Goal: Ask a question

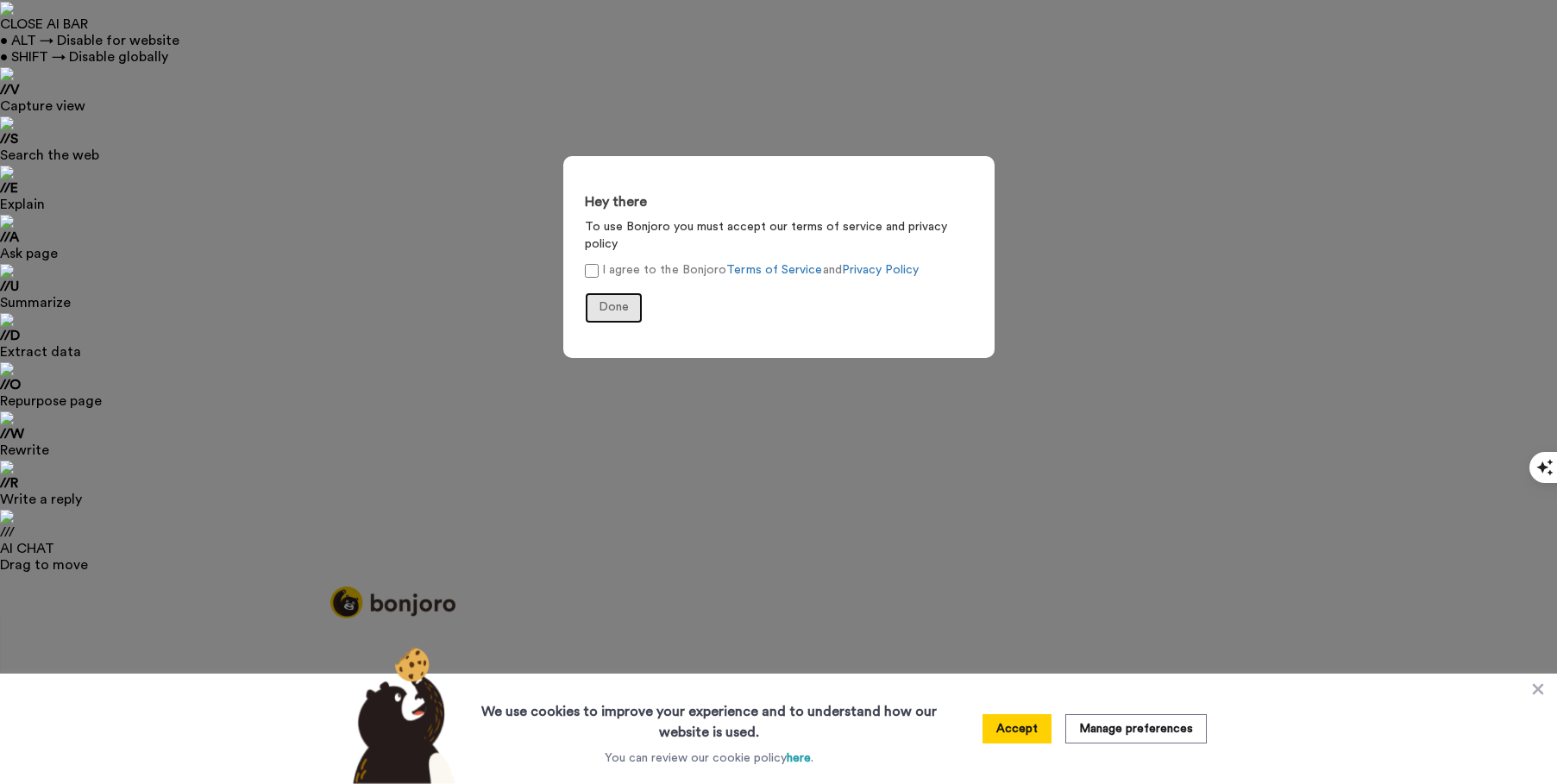
click at [617, 301] on span "Done" at bounding box center [614, 307] width 30 height 12
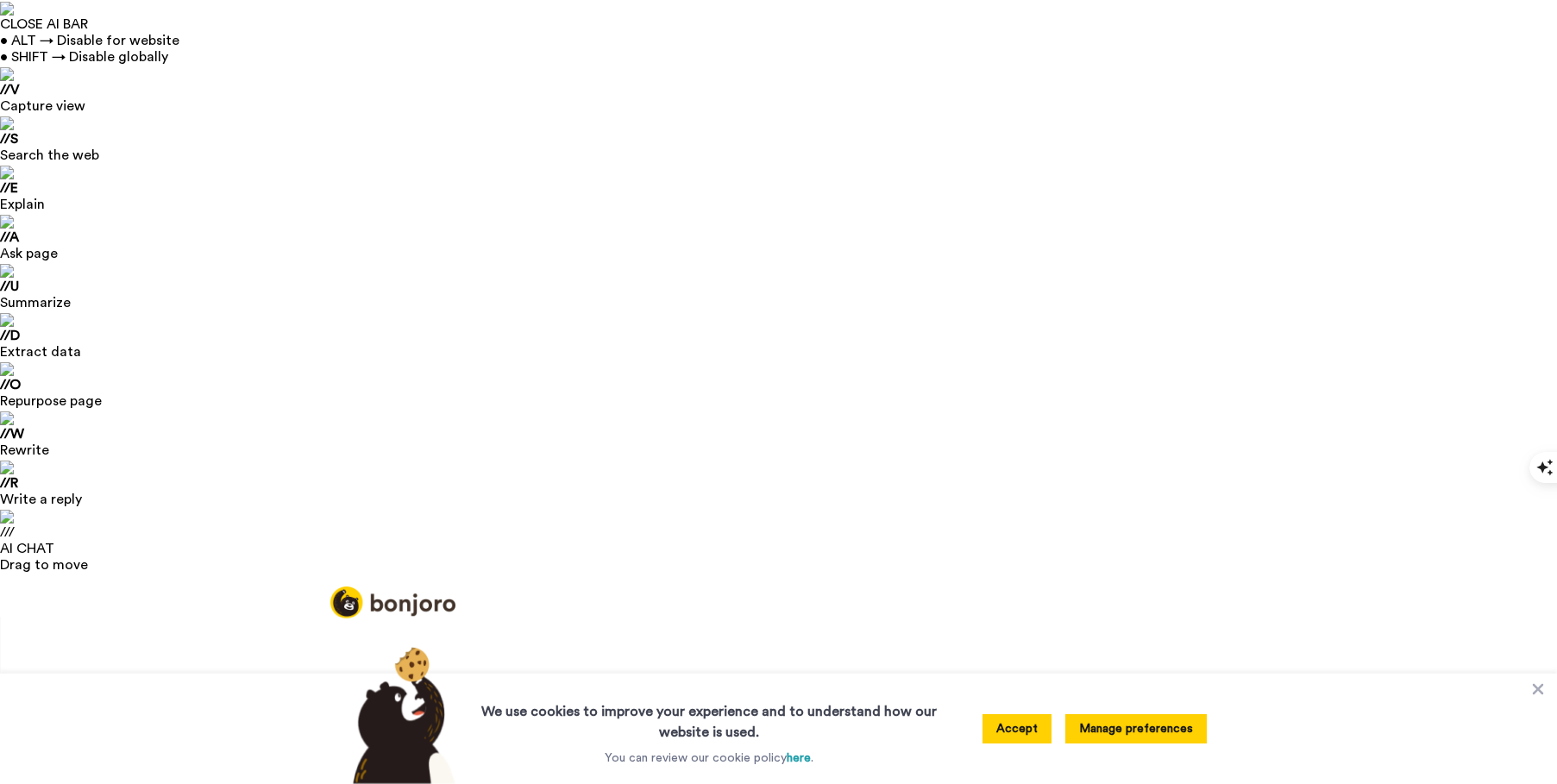
click at [1138, 733] on button "Manage preferences" at bounding box center [1136, 728] width 141 height 29
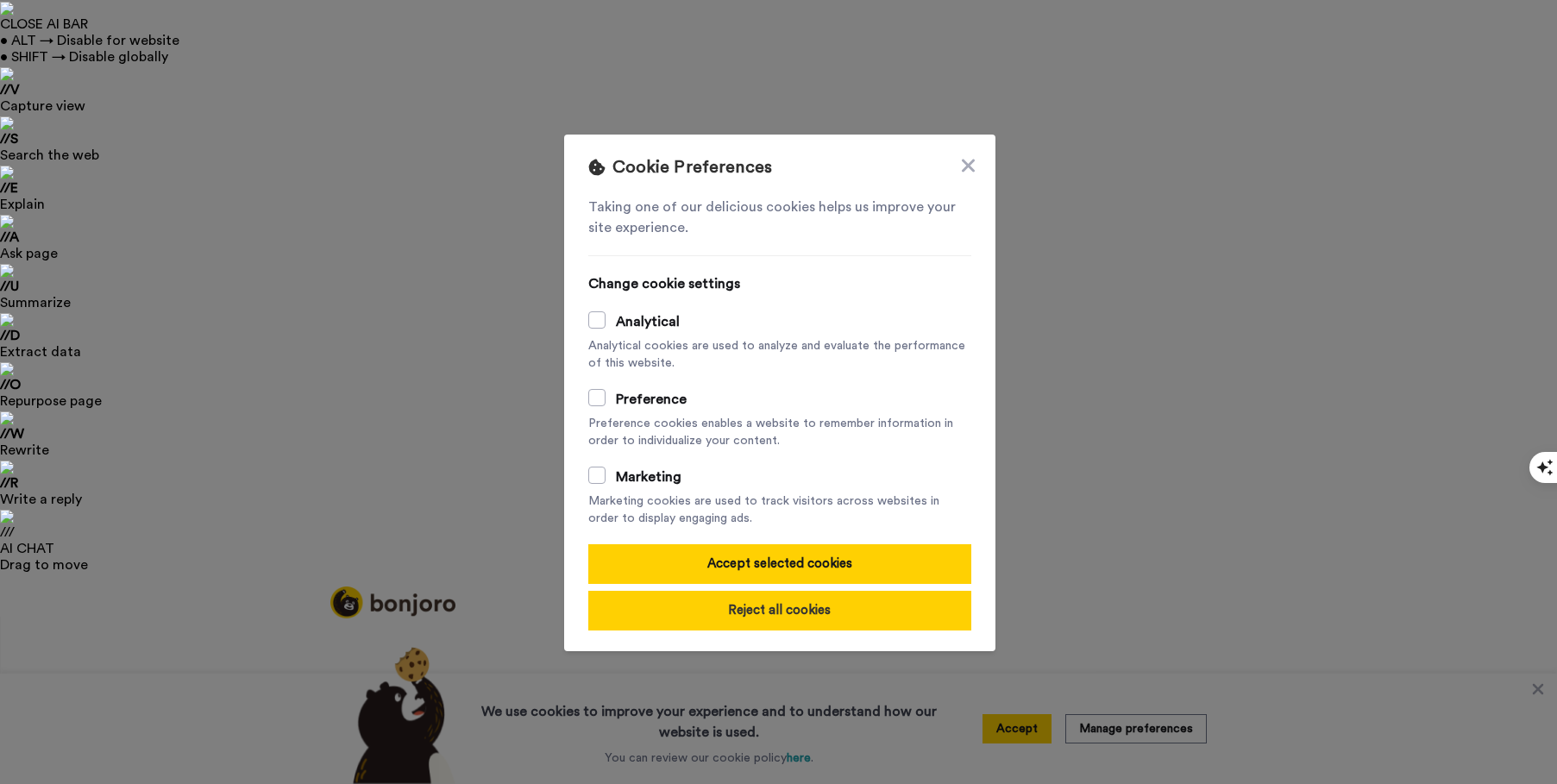
click at [747, 614] on button "Reject all cookies" at bounding box center [779, 610] width 383 height 40
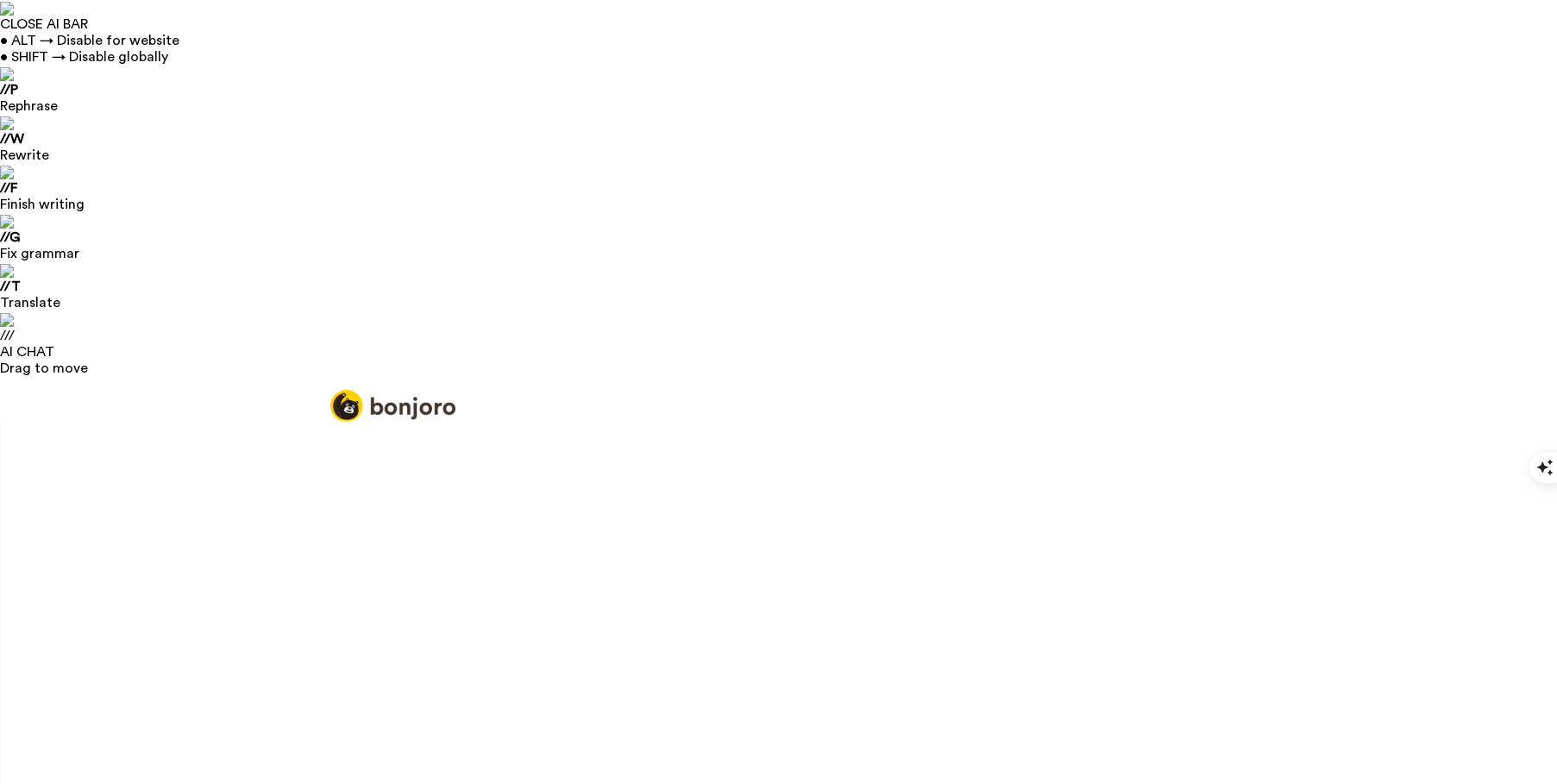
click at [983, 758] on icon at bounding box center [984, 767] width 18 height 18
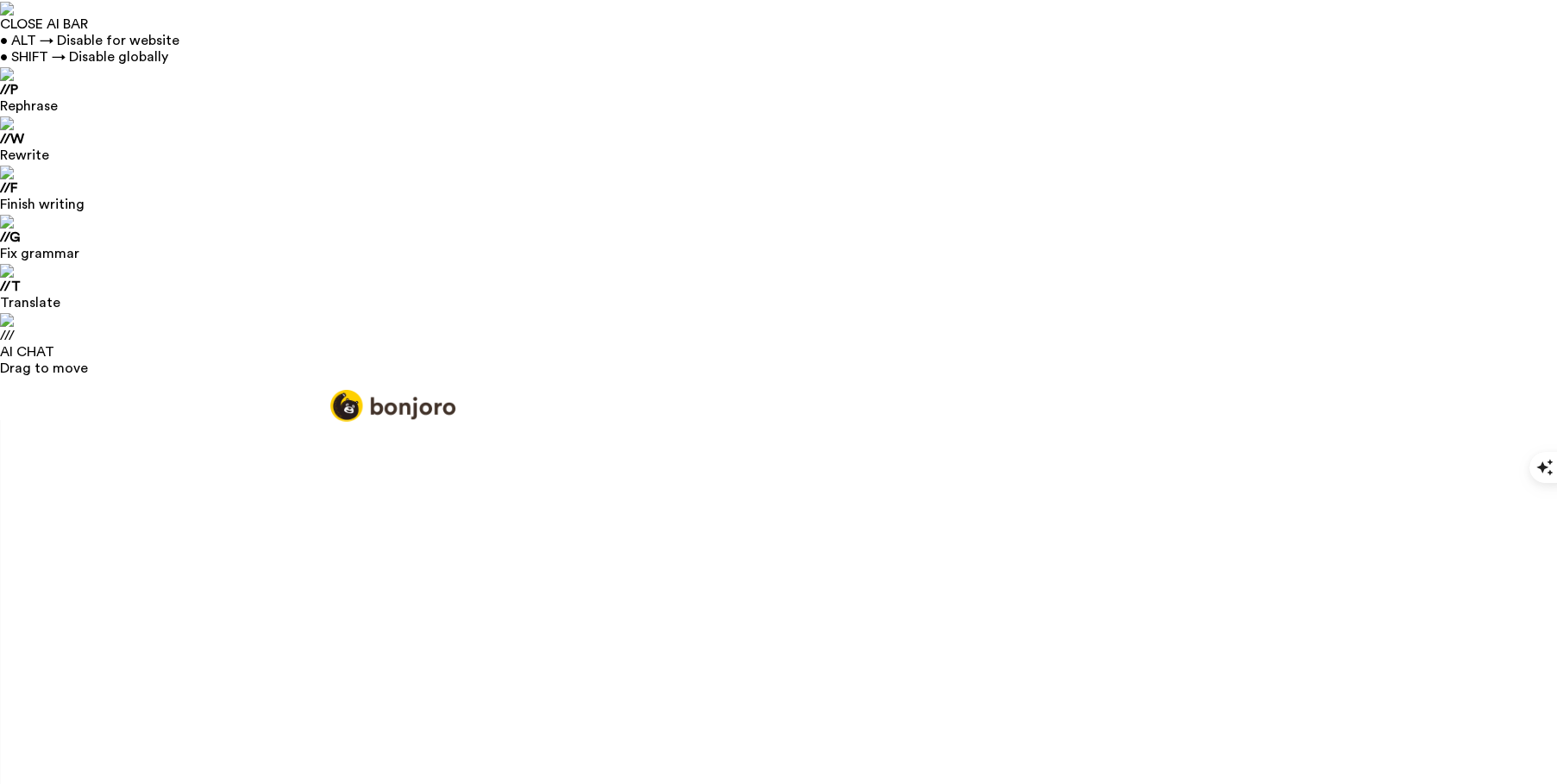
click at [1072, 711] on icon at bounding box center [1070, 719] width 18 height 18
click at [1067, 711] on icon at bounding box center [1070, 719] width 18 height 18
click at [762, 740] on div "No options" at bounding box center [781, 768] width 614 height 57
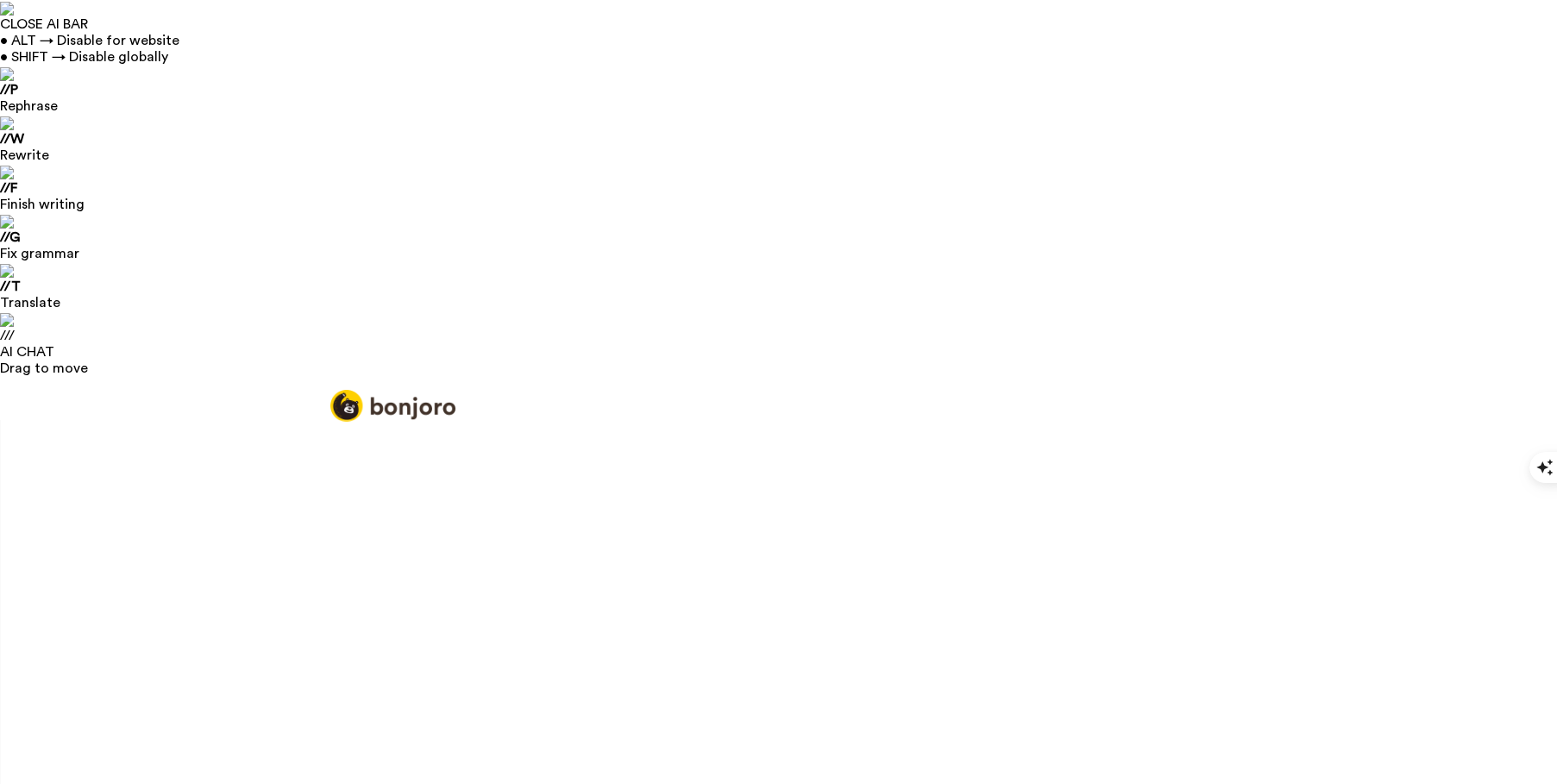
click at [1075, 711] on icon at bounding box center [1070, 719] width 18 height 18
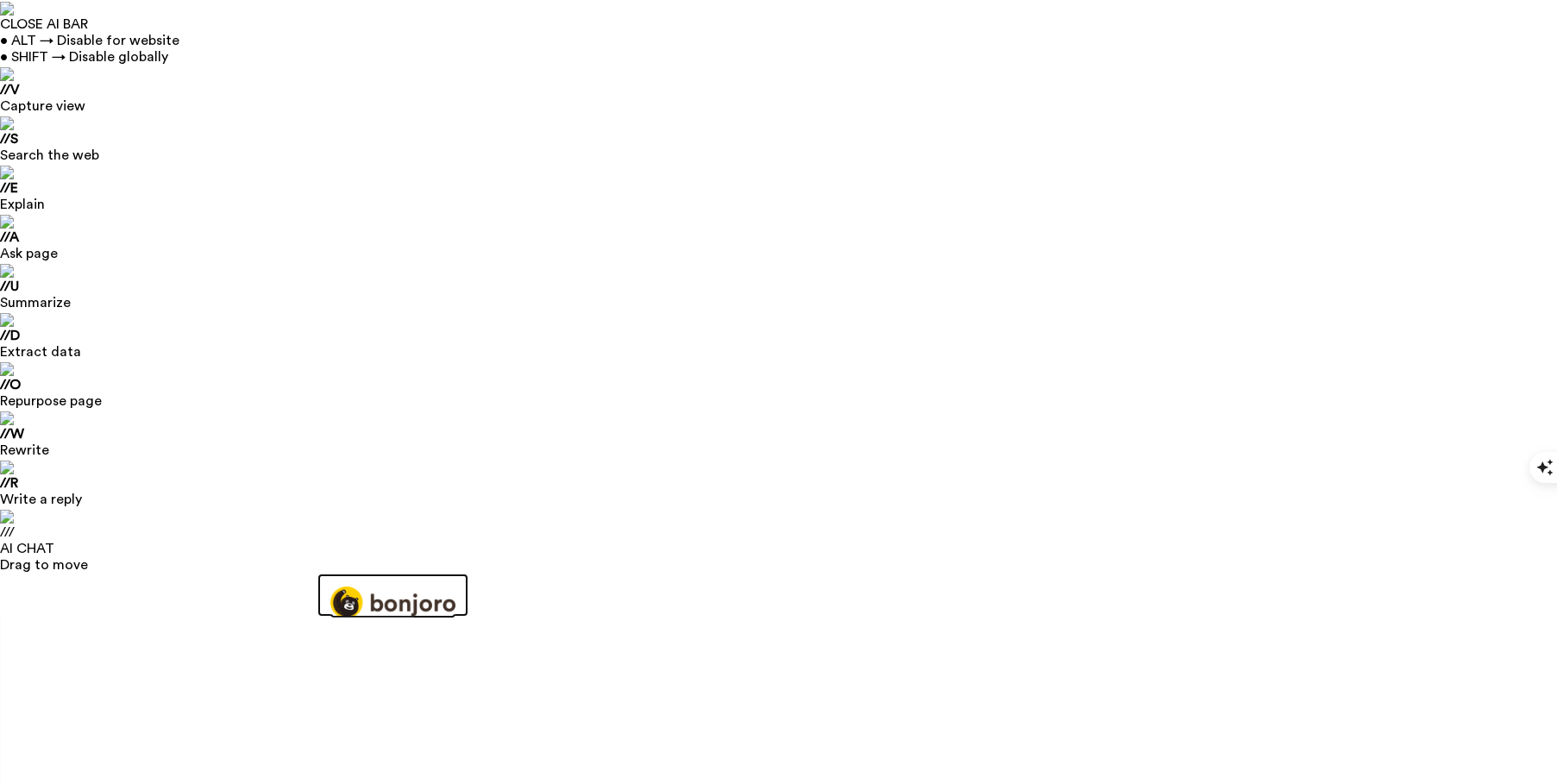
click at [388, 586] on img at bounding box center [393, 602] width 125 height 32
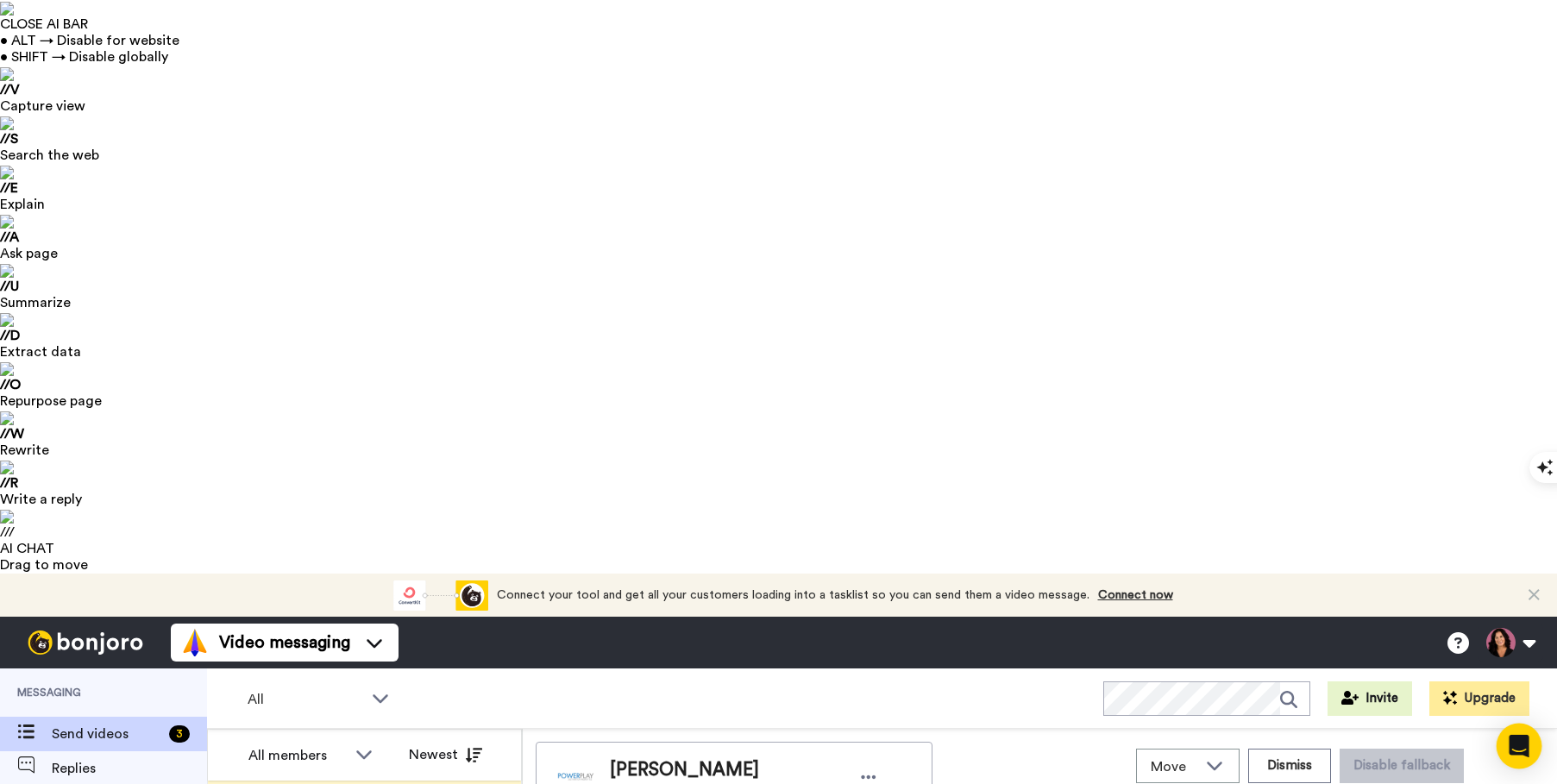
click at [1521, 743] on icon "Open Intercom Messenger" at bounding box center [1518, 745] width 19 height 22
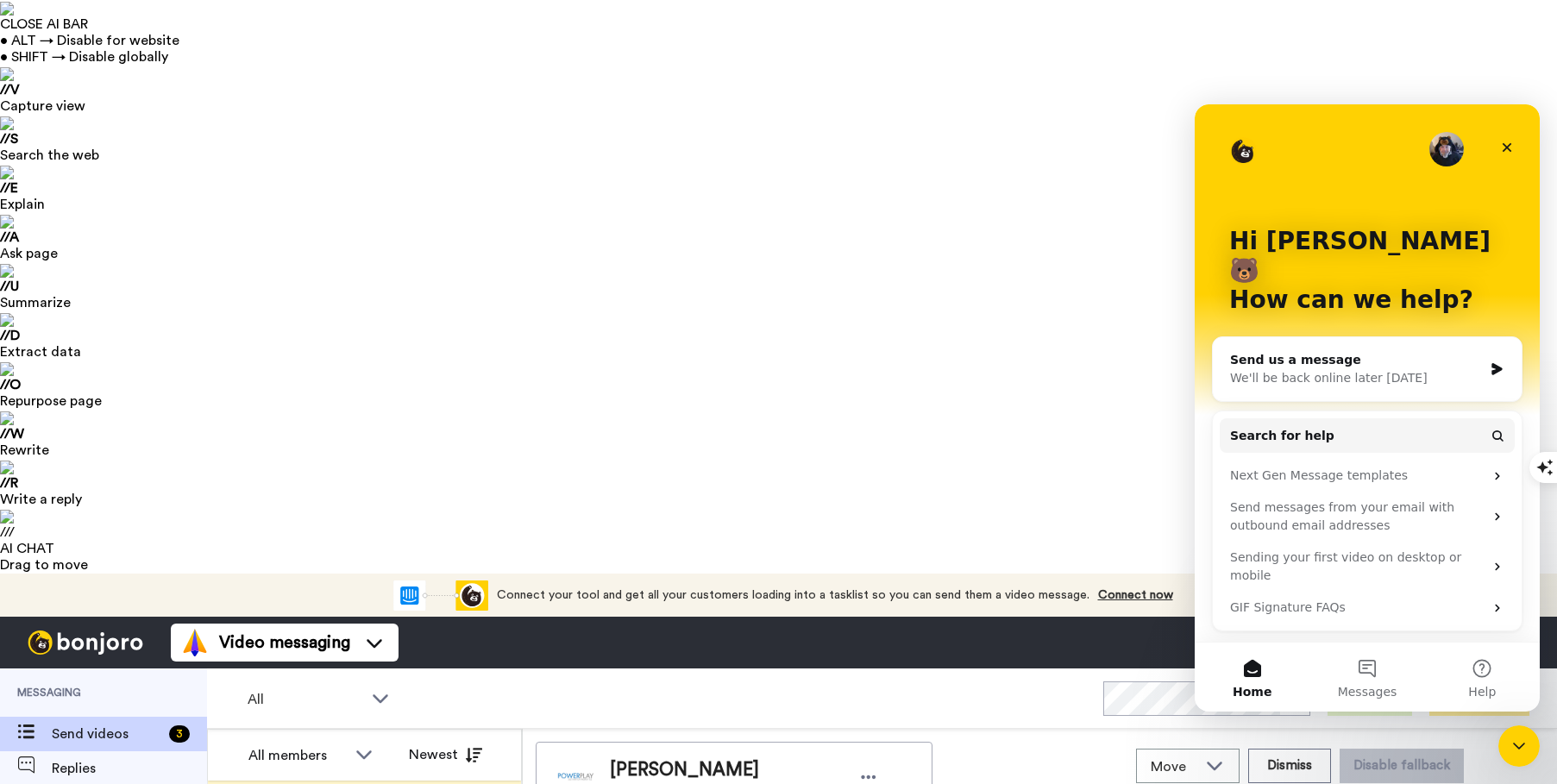
click at [1483, 347] on div "Send us a message We'll be back online later [DATE]" at bounding box center [1366, 369] width 309 height 64
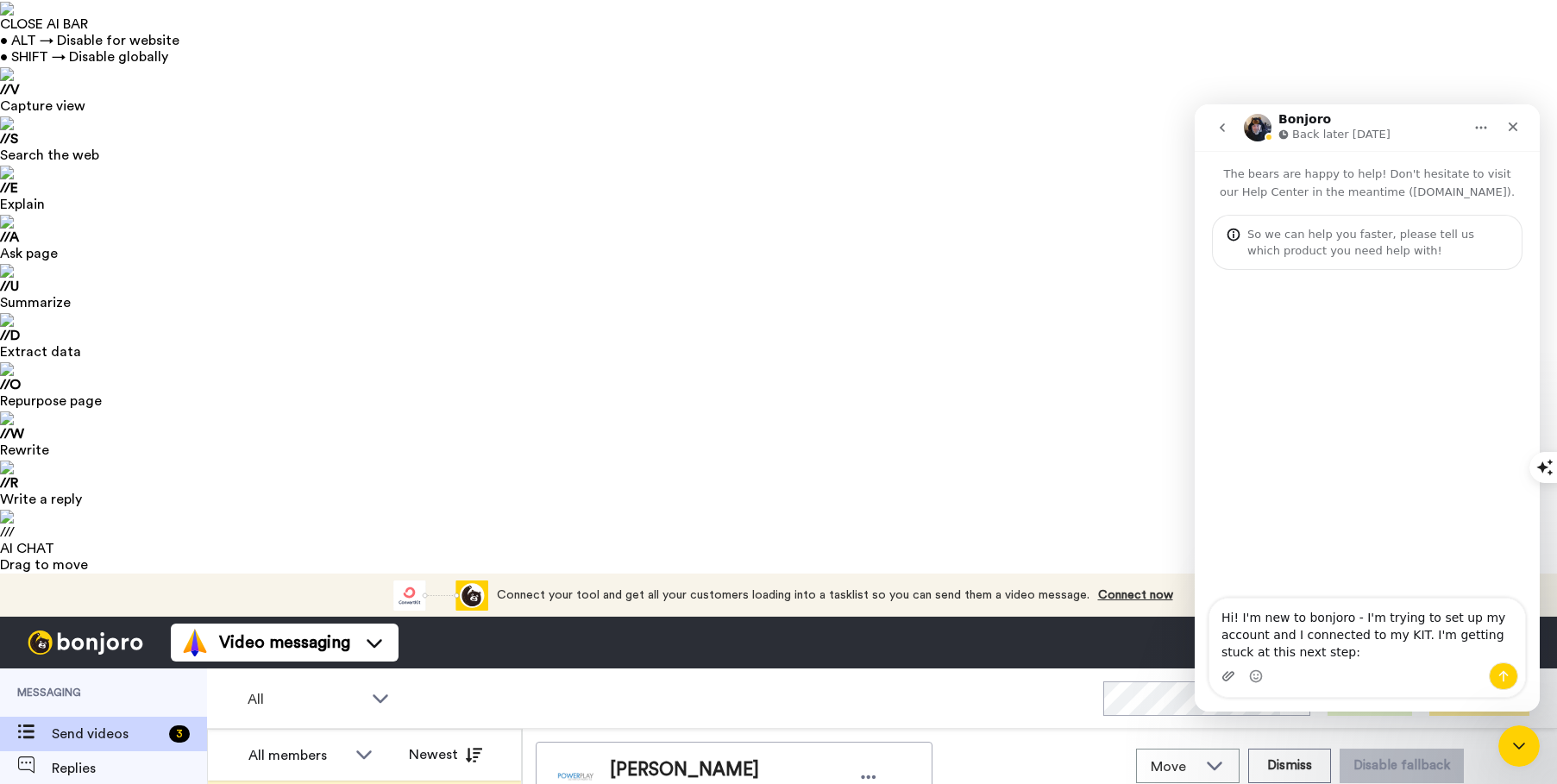
type textarea "Hi! I'm new to bonjoro - I'm trying to set up my account and I connected to my …"
click at [1227, 674] on icon "Upload attachment" at bounding box center [1228, 676] width 14 height 14
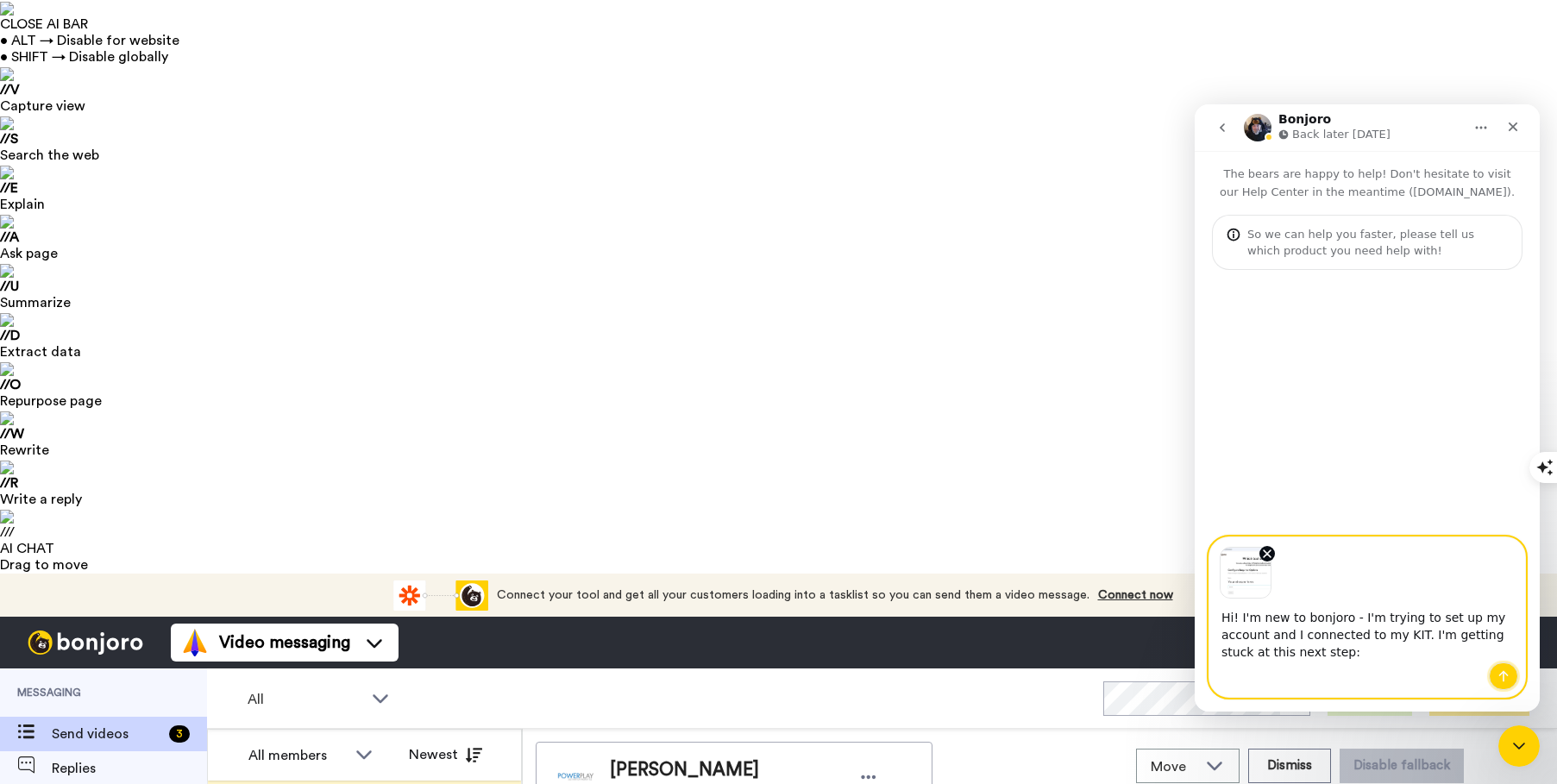
click at [1508, 676] on icon "Send a message…" at bounding box center [1503, 676] width 14 height 14
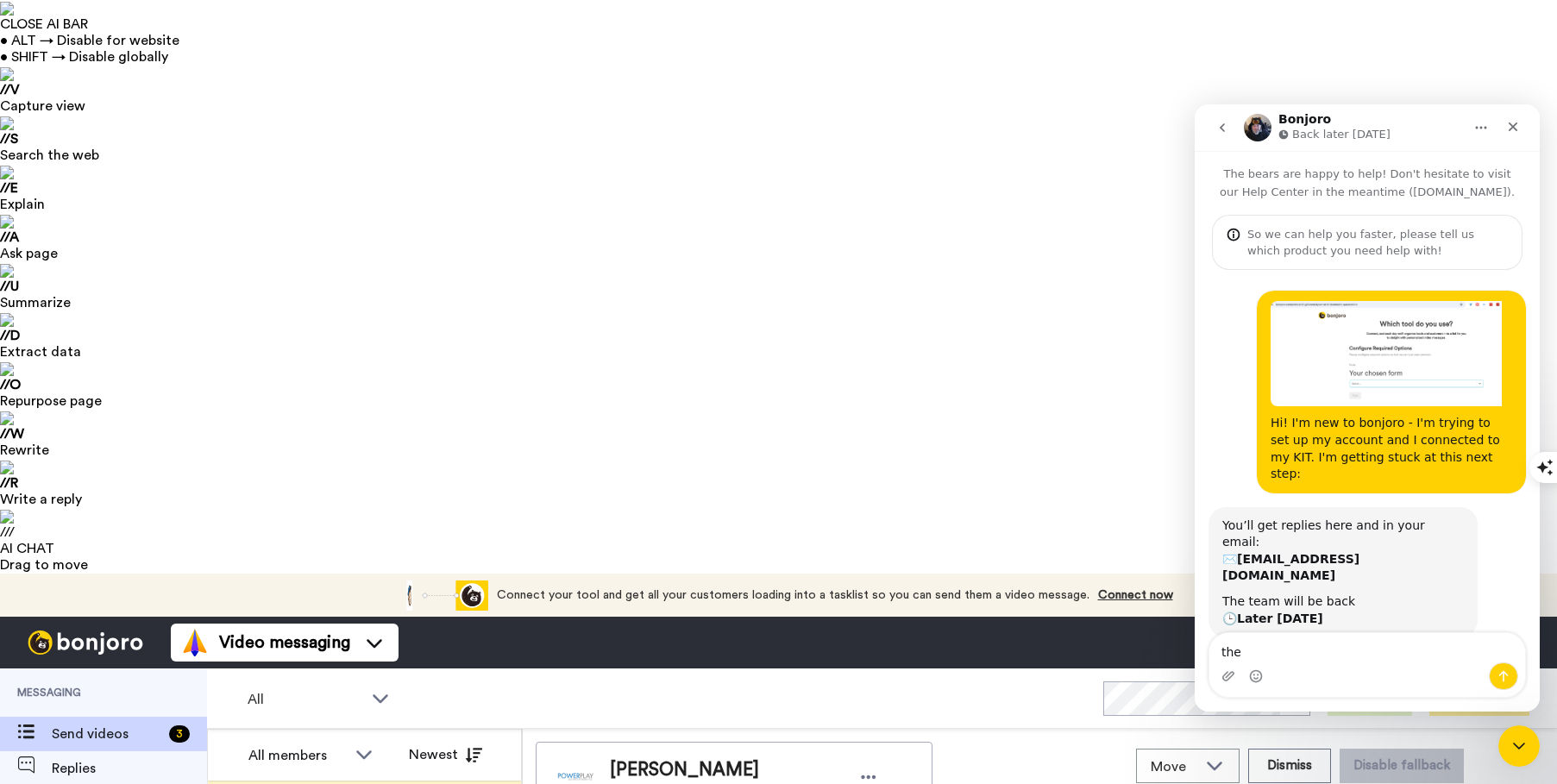
scroll to position [72, 0]
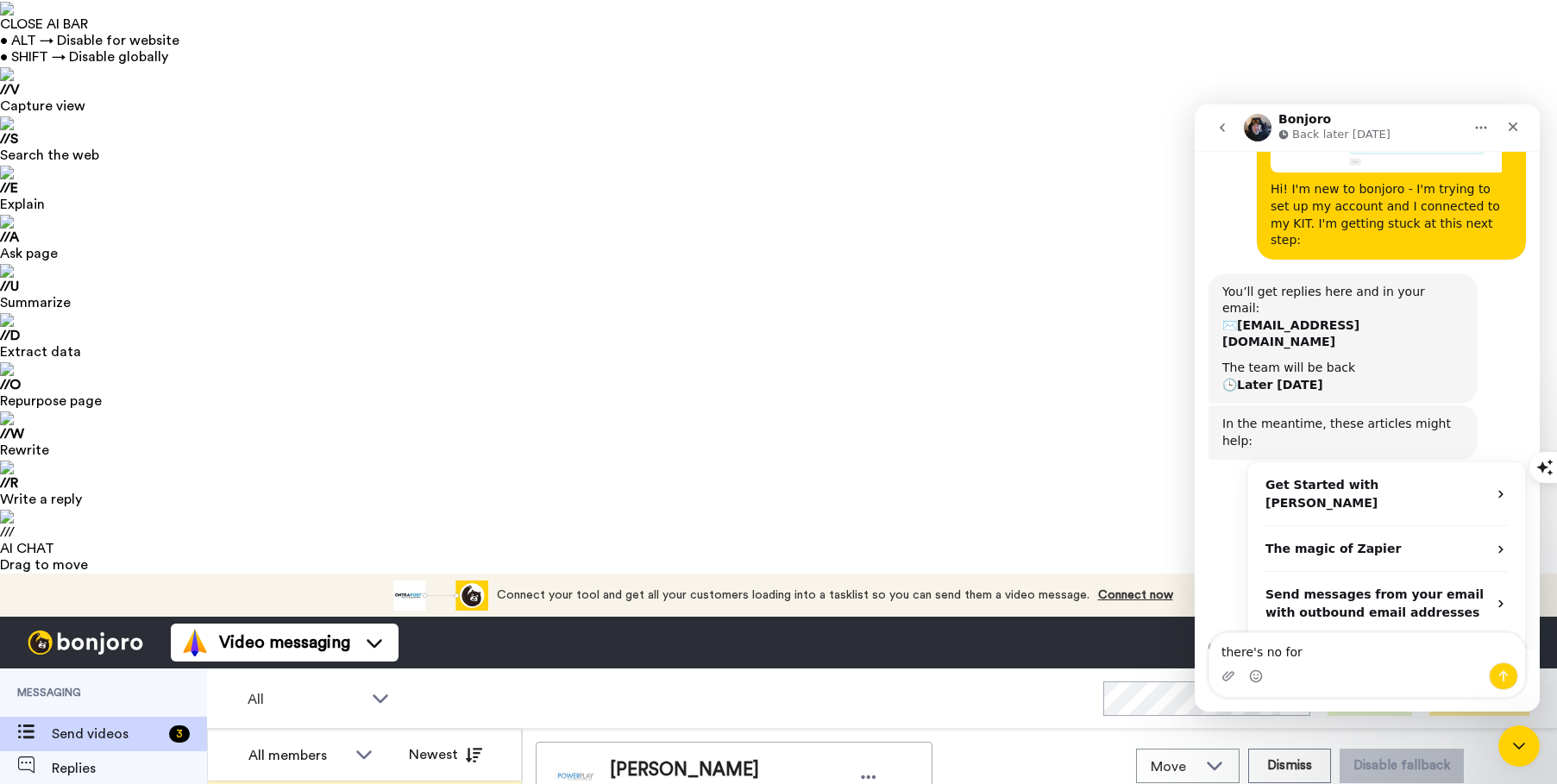
type textarea "there's no form"
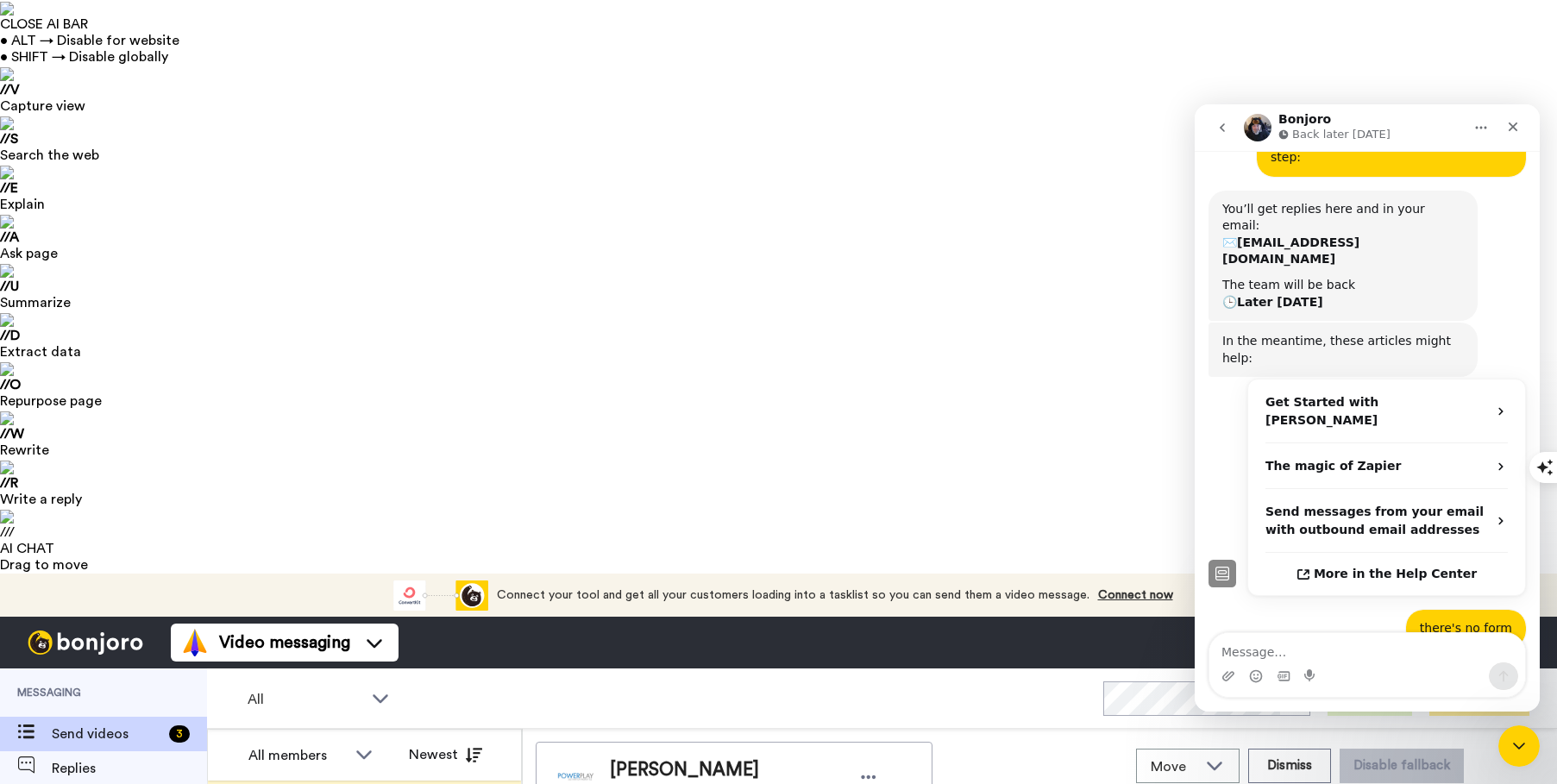
scroll to position [346, 0]
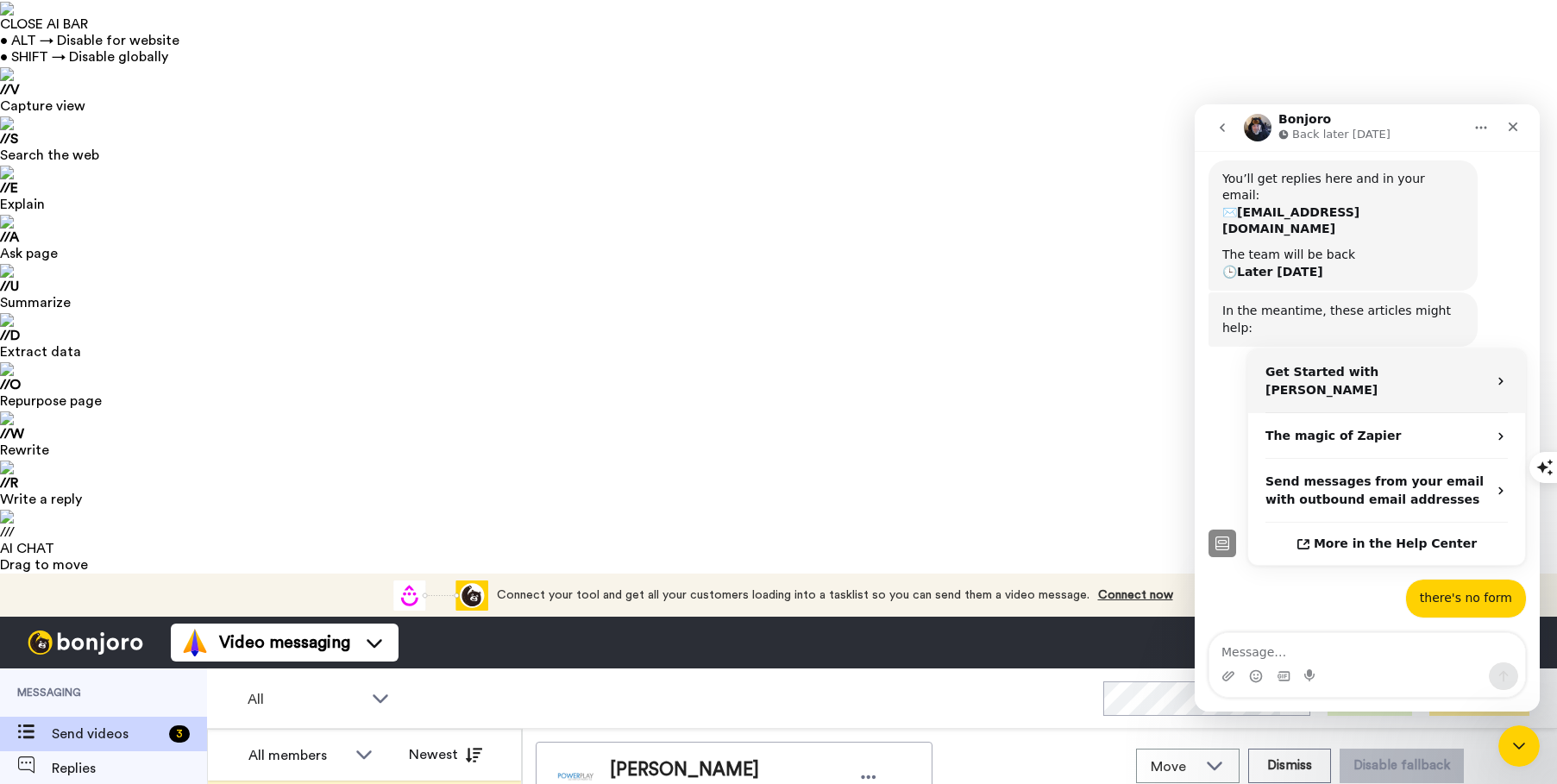
click at [1494, 374] on icon "Operator says…" at bounding box center [1500, 381] width 14 height 14
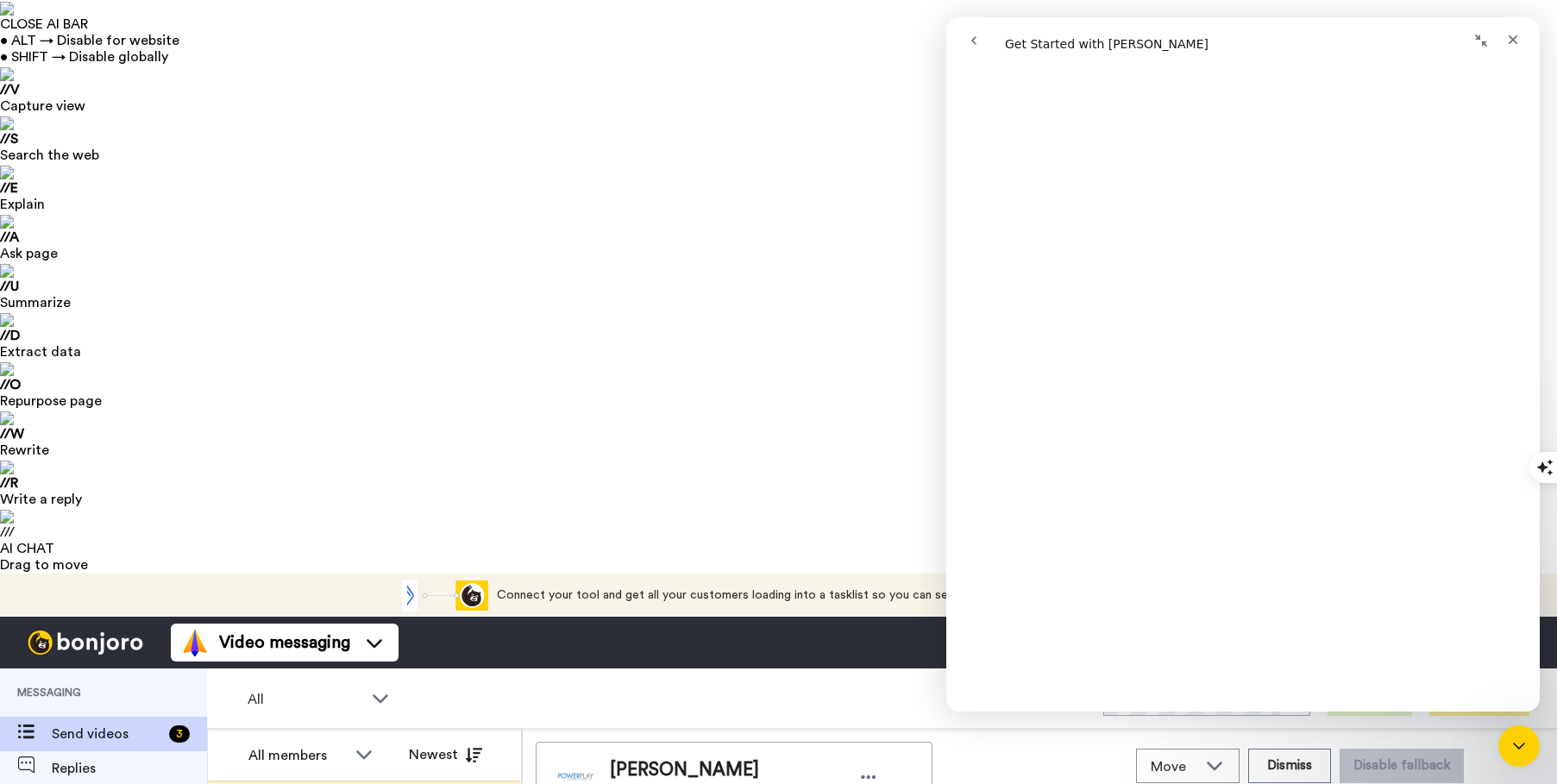
scroll to position [402, 0]
